Goal: Check status: Check status

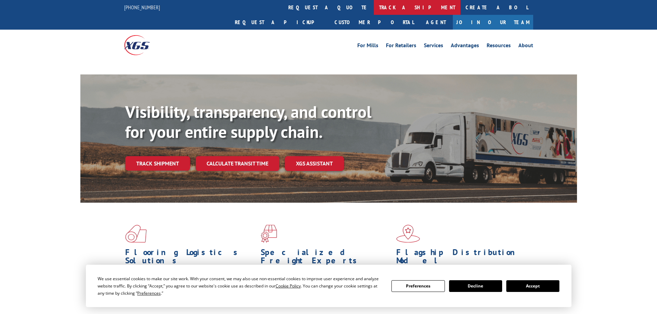
click at [374, 3] on link "track a shipment" at bounding box center [417, 7] width 87 height 15
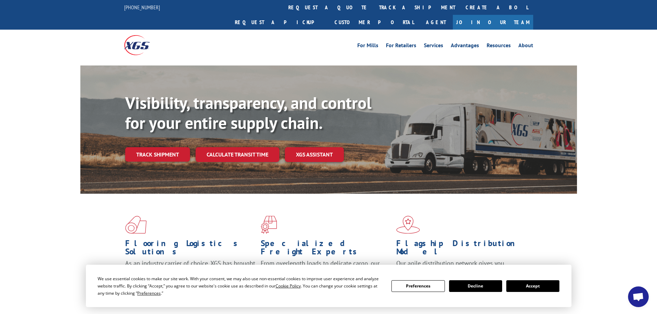
click at [528, 286] on button "Accept" at bounding box center [532, 286] width 53 height 12
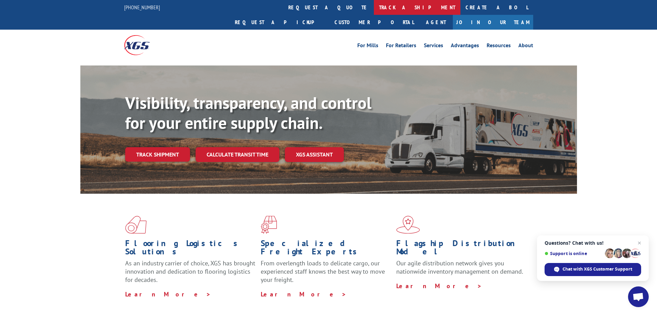
click at [374, 5] on link "track a shipment" at bounding box center [417, 7] width 87 height 15
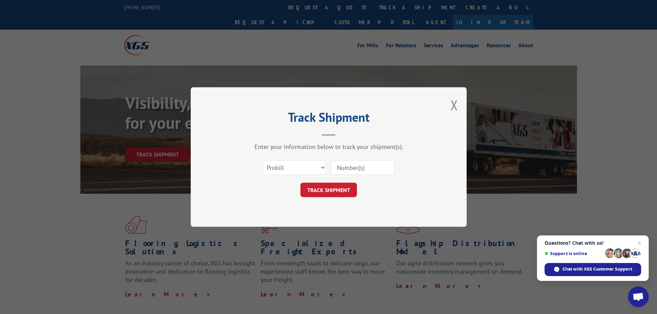
click at [347, 171] on input at bounding box center [362, 167] width 63 height 14
paste input "315891069"
type input "315891069"
click at [320, 189] on button "TRACK SHIPMENT" at bounding box center [328, 190] width 57 height 14
